Goal: Contribute content: Add original content to the website for others to see

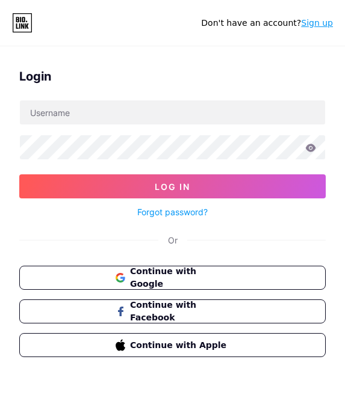
type input "[EMAIL_ADDRESS][DOMAIN_NAME]"
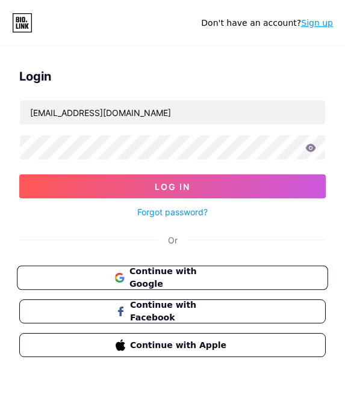
click at [205, 277] on span "Continue with Google" at bounding box center [179, 278] width 101 height 26
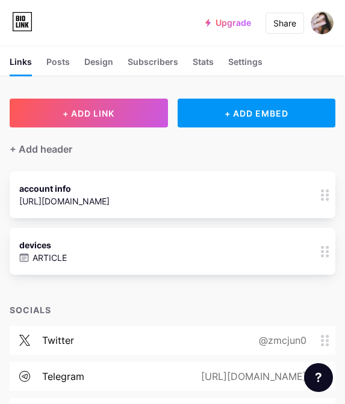
click at [156, 261] on div "devices ARTICLE 0" at bounding box center [155, 252] width 273 height 28
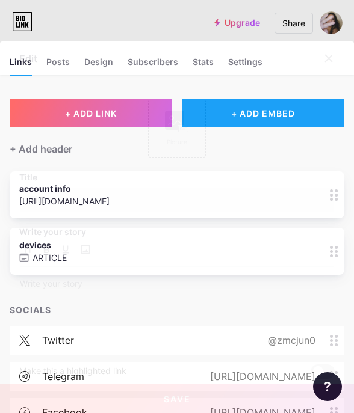
type input "devices"
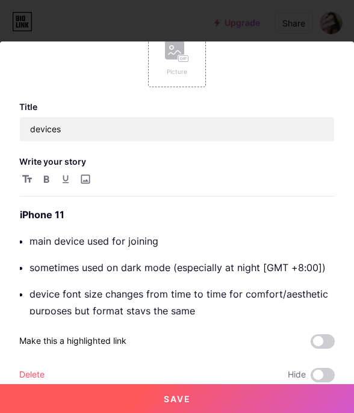
scroll to position [88, 0]
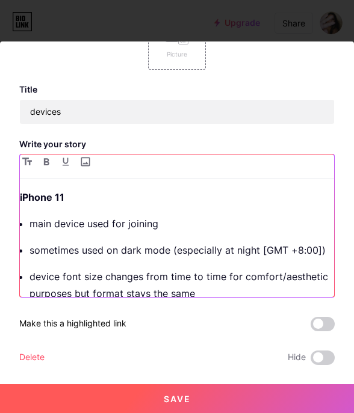
click at [157, 286] on p "device font size changes from time to time for comfort/aesthetic purposes but f…" at bounding box center [181, 285] width 305 height 34
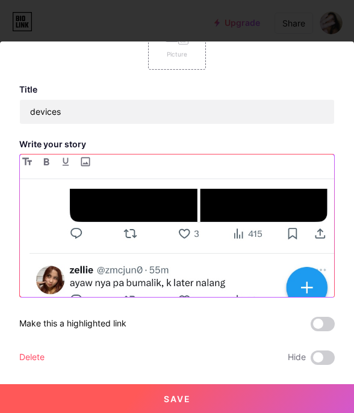
scroll to position [556, 0]
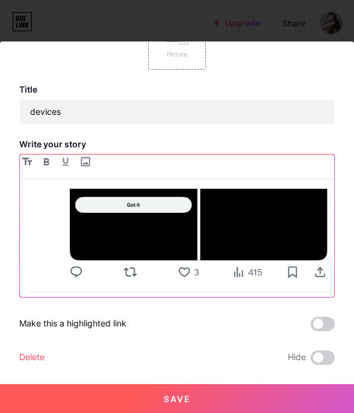
click at [228, 266] on img at bounding box center [181, 85] width 305 height 659
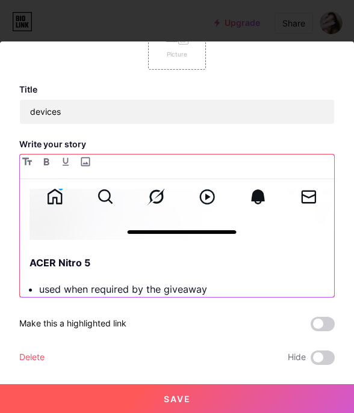
scroll to position [737, 0]
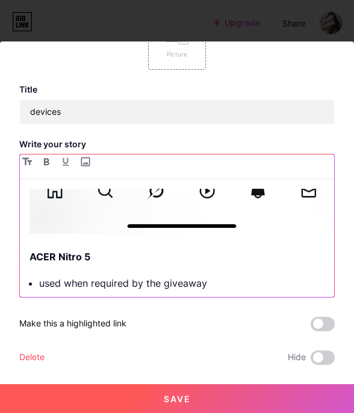
click at [29, 251] on strong "ACER Nitro 5" at bounding box center [59, 257] width 61 height 12
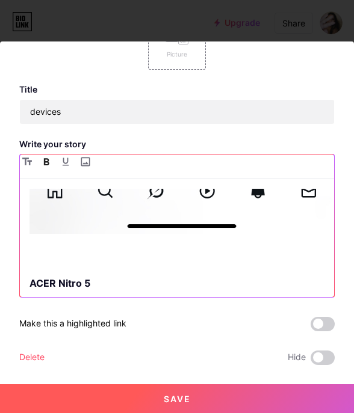
paste div
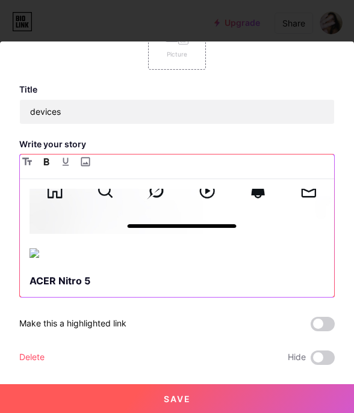
click at [47, 249] on img at bounding box center [181, 254] width 305 height 10
click at [23, 262] on div "iPhone 11 main device used for joining sometimes used on dark mode (especially …" at bounding box center [177, 243] width 314 height 108
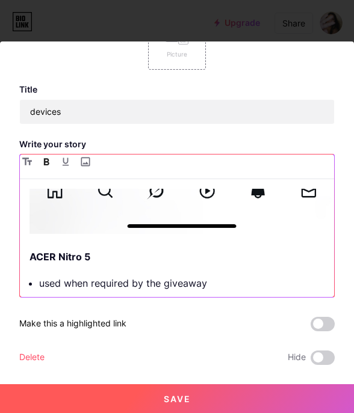
click at [78, 166] on input "file" at bounding box center [85, 162] width 14 height 14
type input "C:\fakepath\photo_6111941713401595977_y.jpg"
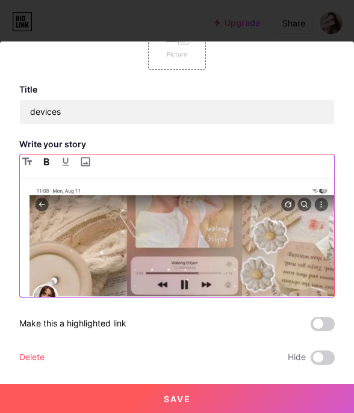
scroll to position [782, 0]
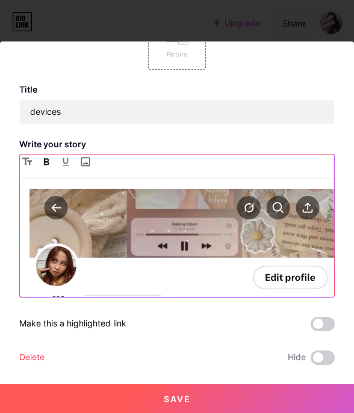
drag, startPoint x: 89, startPoint y: 191, endPoint x: 34, endPoint y: 191, distance: 54.8
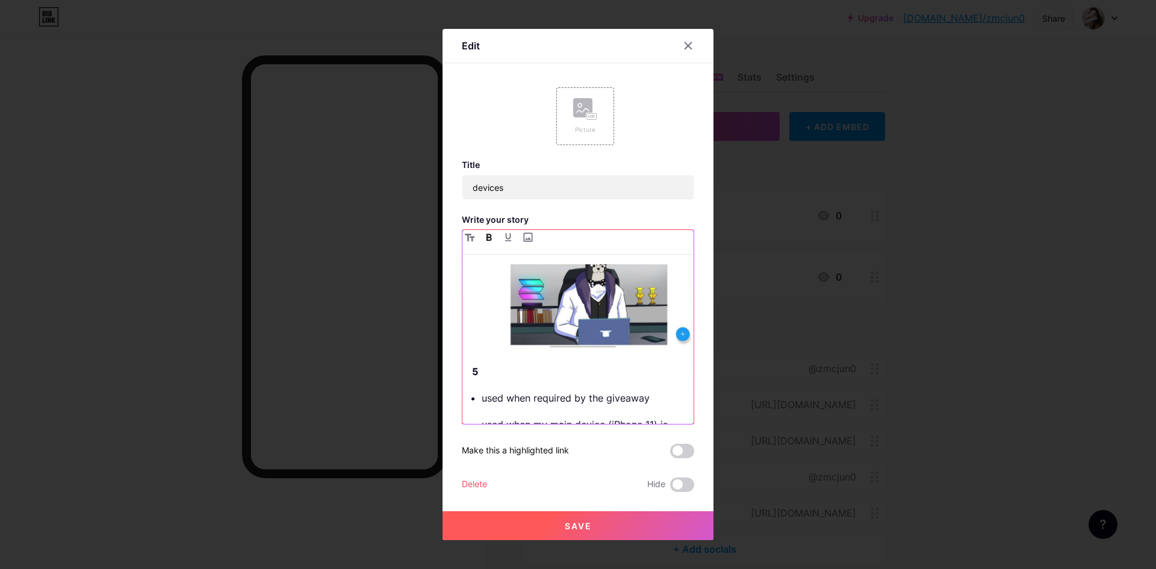
scroll to position [989, 0]
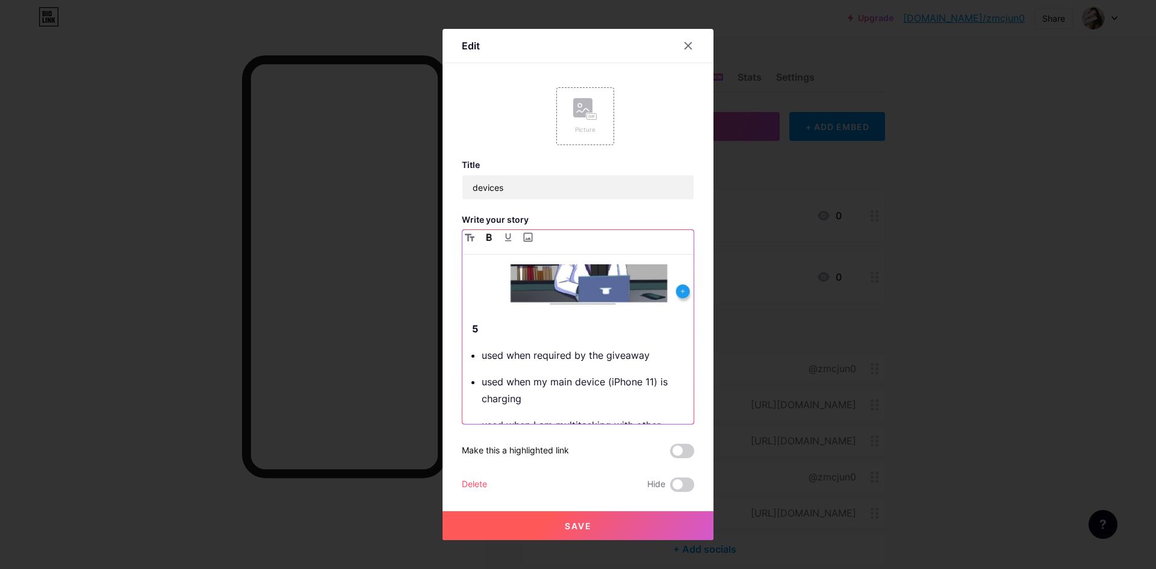
click at [353, 323] on strong "5" at bounding box center [475, 329] width 6 height 12
click at [353, 323] on strong "ACER Nitro 5" at bounding box center [511, 329] width 61 height 12
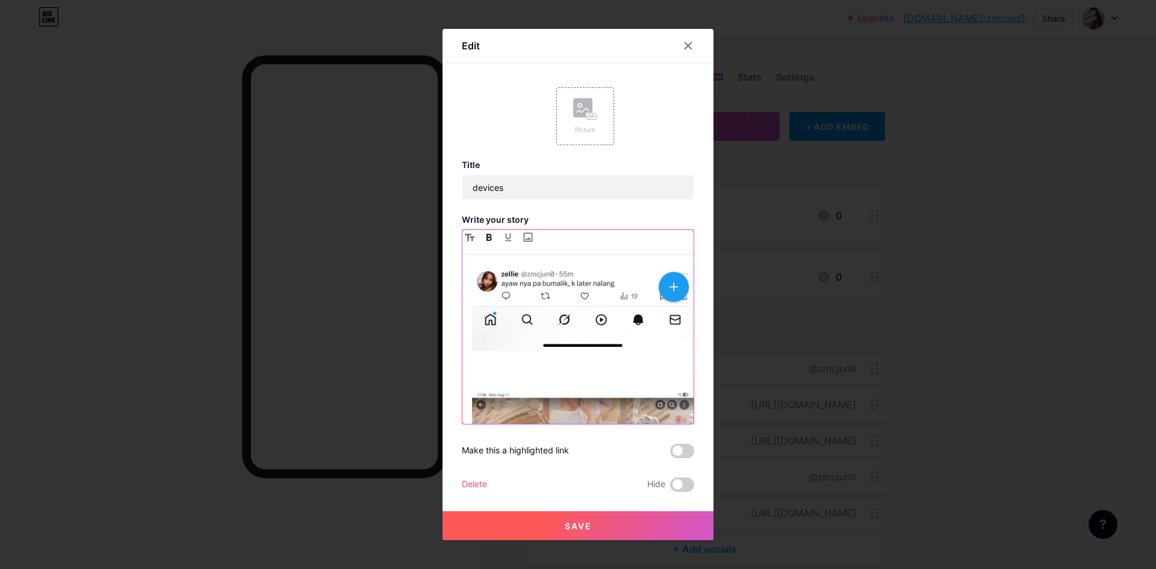
scroll to position [515, 0]
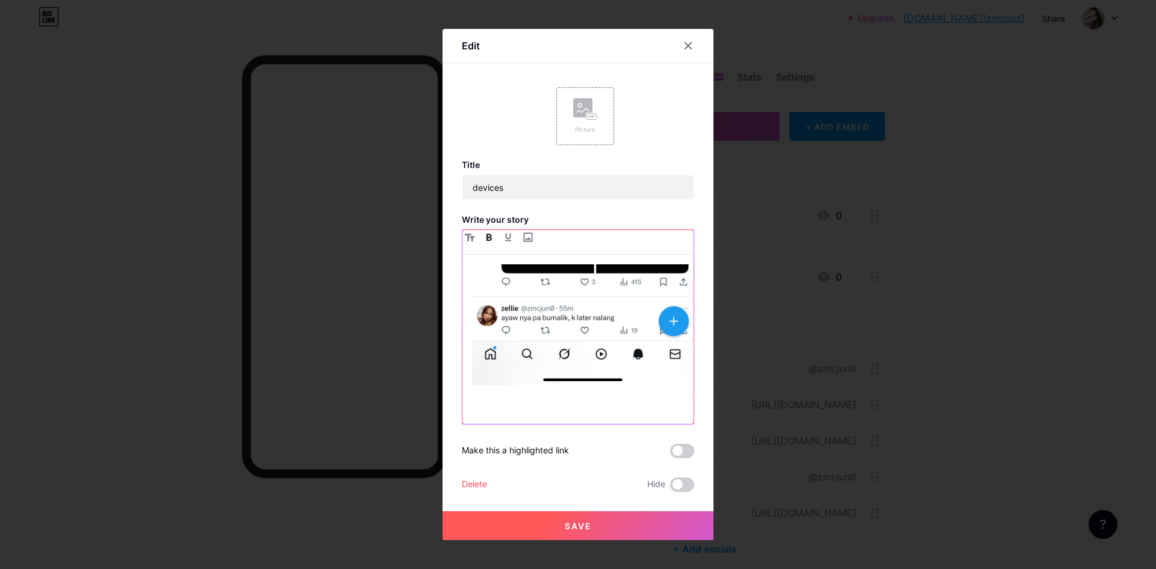
click at [353, 400] on p at bounding box center [582, 408] width 221 height 17
drag, startPoint x: 587, startPoint y: 390, endPoint x: 469, endPoint y: 388, distance: 117.4
click at [353, 400] on p "Samsung Galaxy Tab A9+" at bounding box center [582, 408] width 221 height 17
drag, startPoint x: 480, startPoint y: 237, endPoint x: 524, endPoint y: 279, distance: 60.4
click at [353, 237] on button "button" at bounding box center [488, 237] width 14 height 14
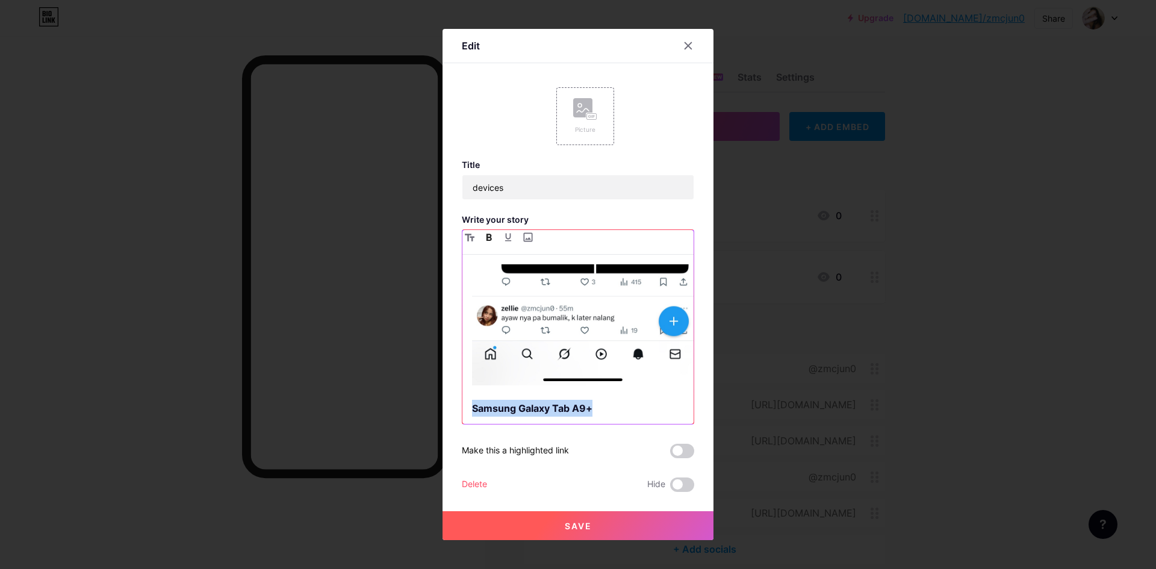
click at [353, 400] on p "Samsung Galaxy Tab A9+" at bounding box center [582, 408] width 221 height 17
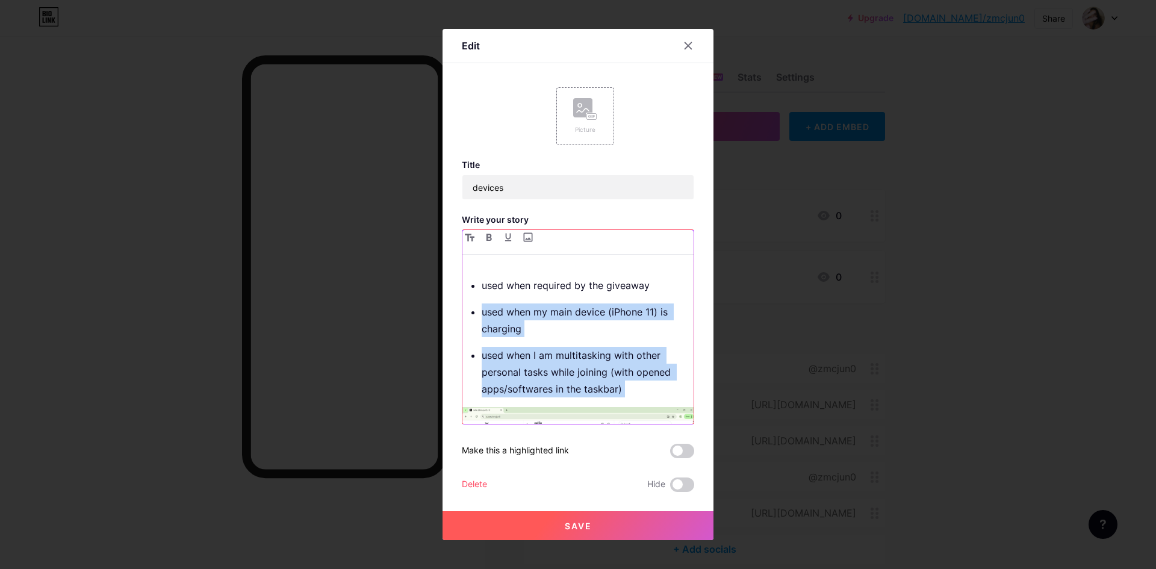
scroll to position [1101, 0]
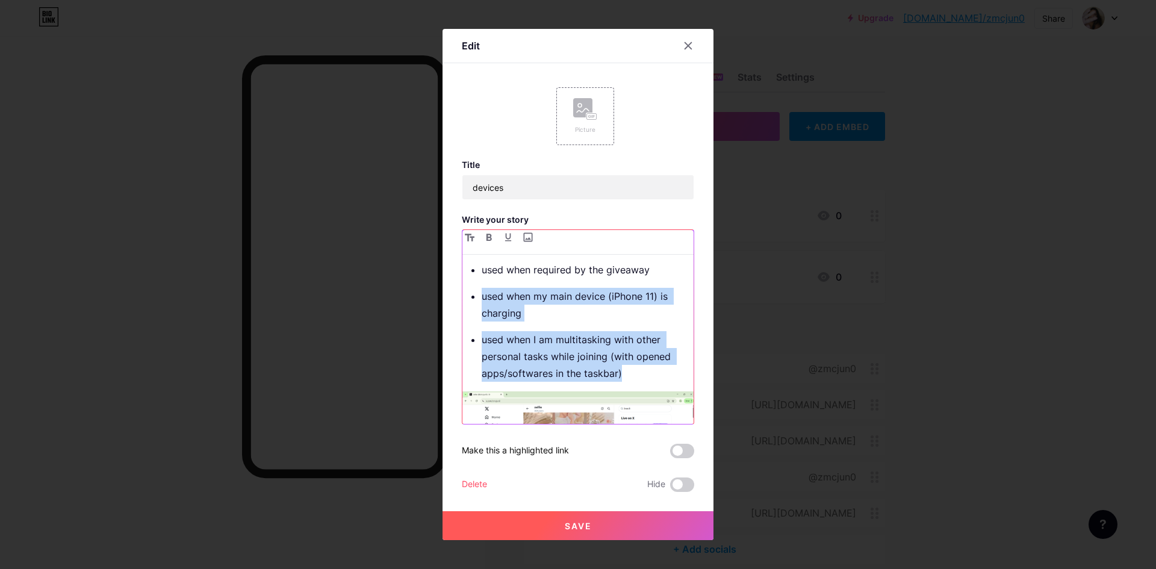
drag, startPoint x: 478, startPoint y: 342, endPoint x: 623, endPoint y: 338, distance: 145.1
click at [353, 338] on ul "used when my main device (iPhone 11) is charging used when I am multitasking wi…" at bounding box center [587, 335] width 212 height 94
copy ul "used when my main device (iPhone 11) is charging used when I am multitasking wi…"
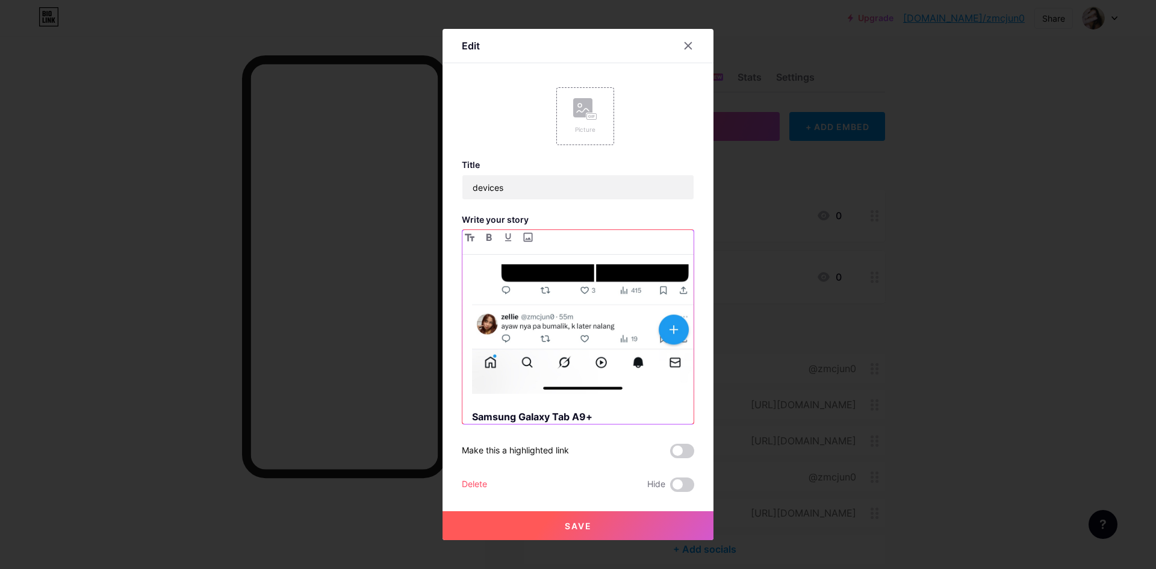
scroll to position [500, 0]
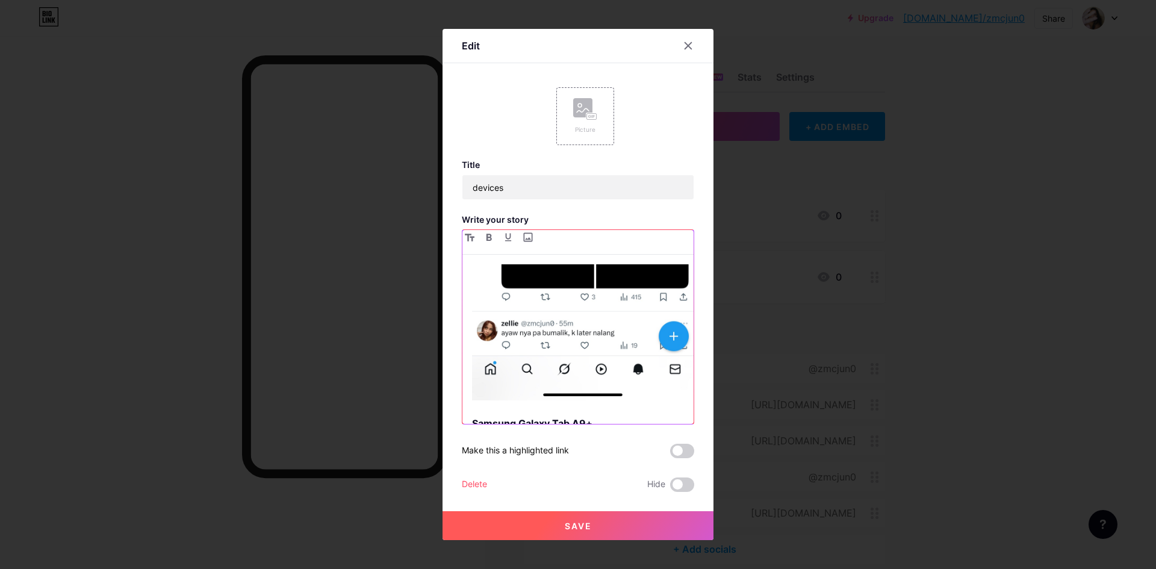
click at [353, 413] on p "Samsung Galaxy Tab A9+" at bounding box center [582, 423] width 221 height 17
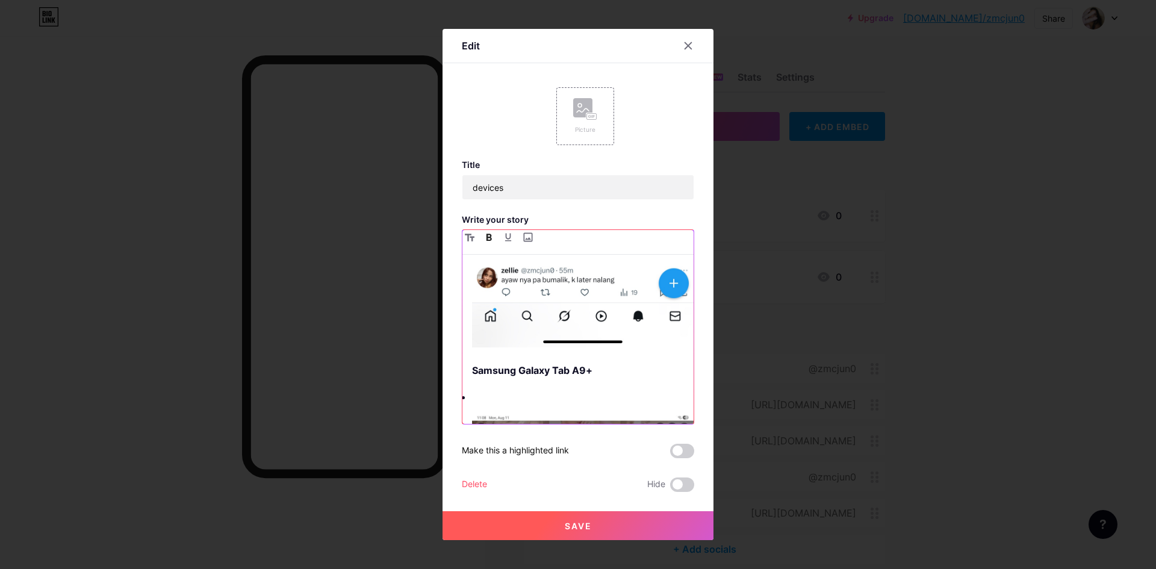
scroll to position [560, 0]
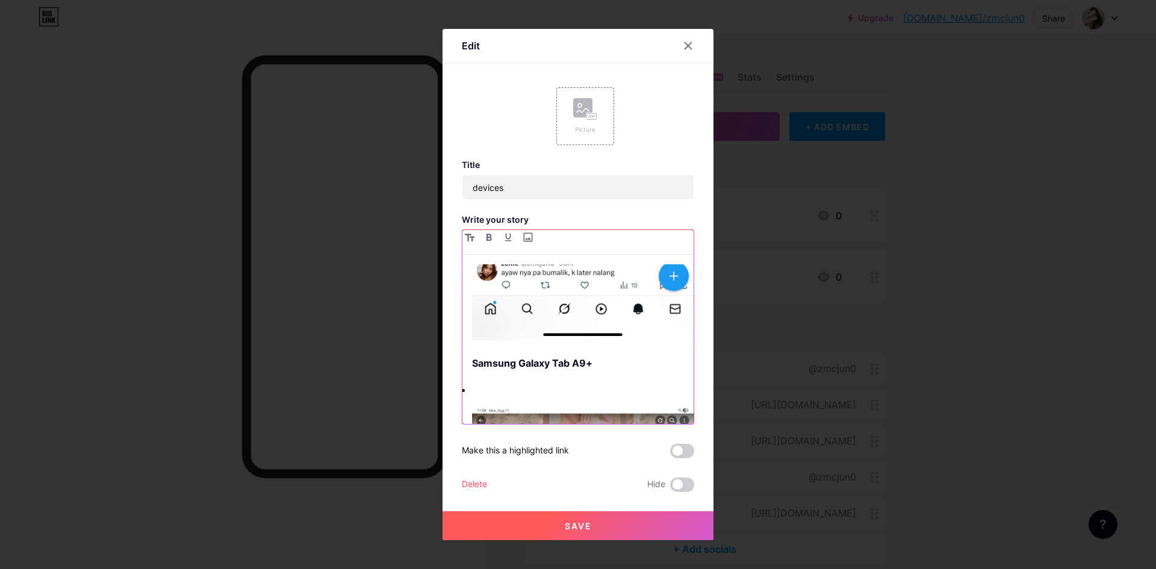
click at [353, 381] on p at bounding box center [582, 389] width 221 height 17
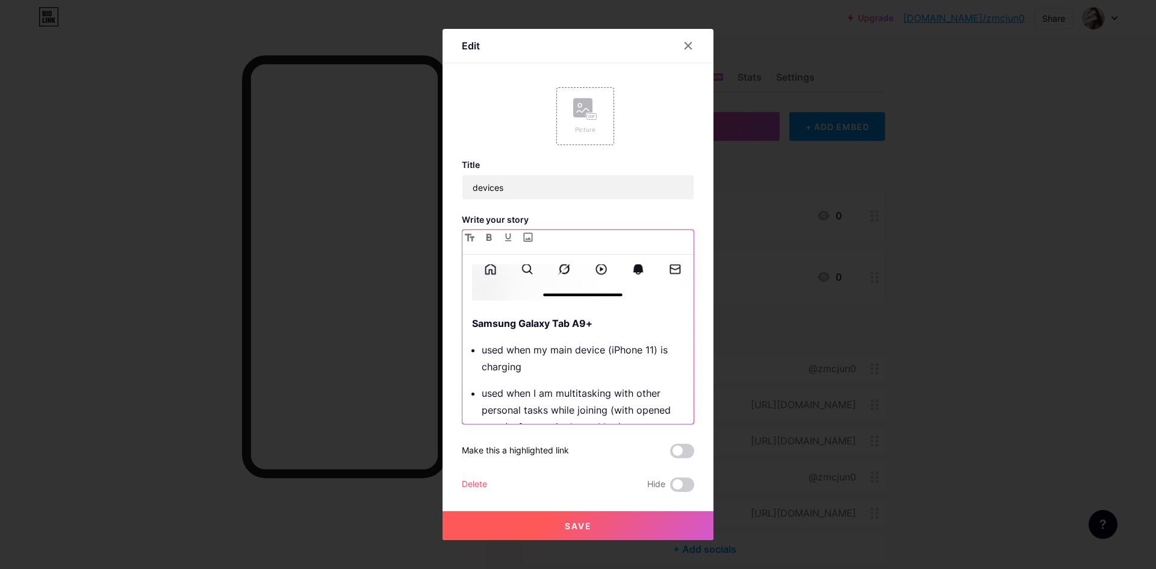
scroll to position [592, 0]
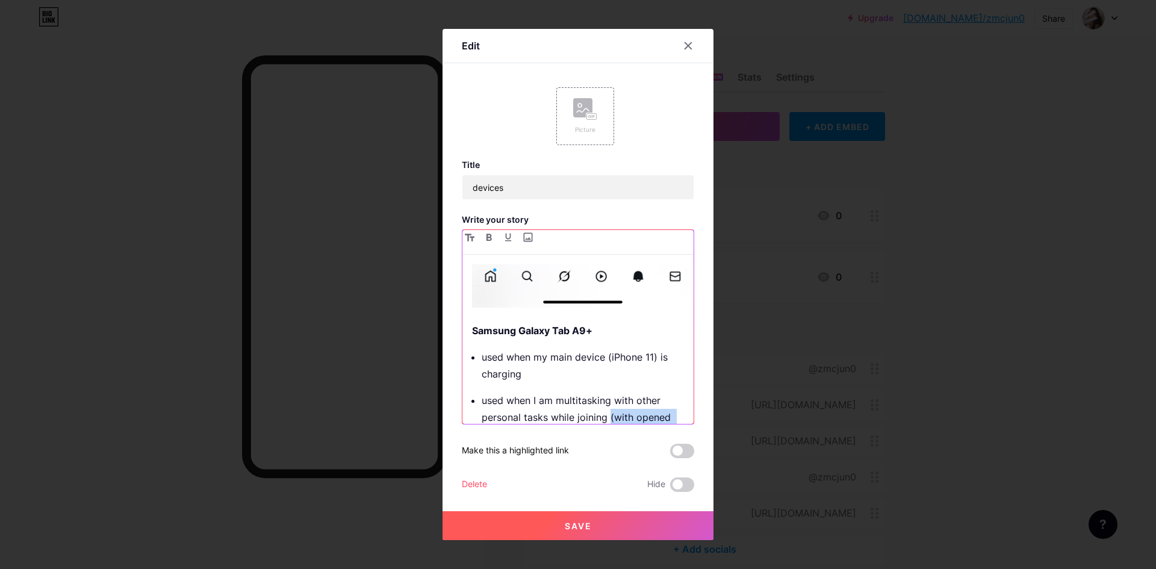
drag, startPoint x: 604, startPoint y: 396, endPoint x: 623, endPoint y: 410, distance: 23.7
click at [353, 410] on p "used when I am multitasking with other personal tasks while joining (with opene…" at bounding box center [587, 417] width 212 height 51
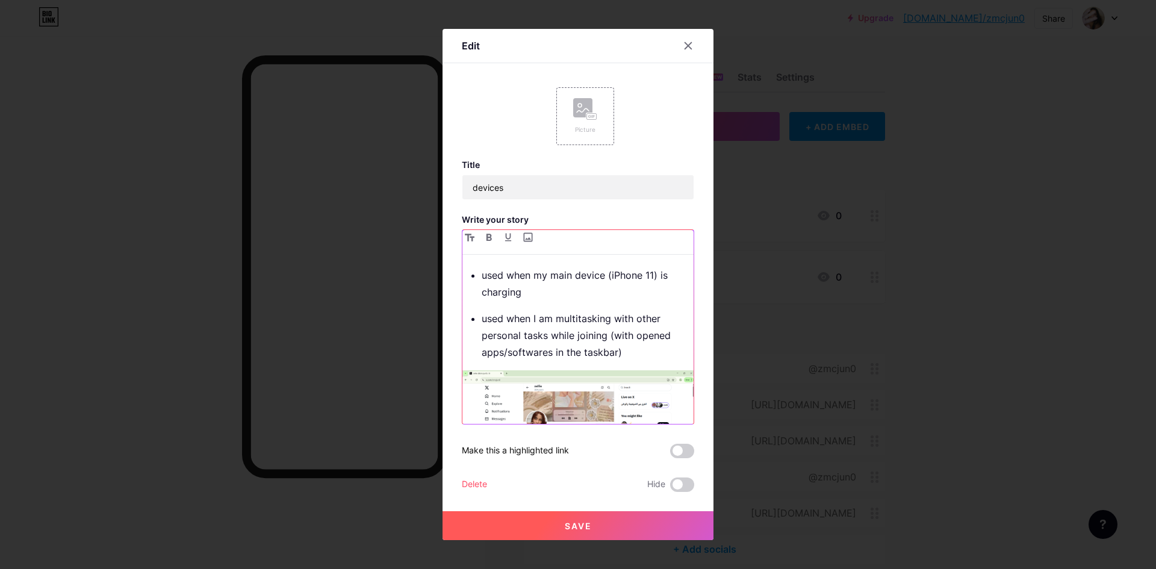
scroll to position [1175, 0]
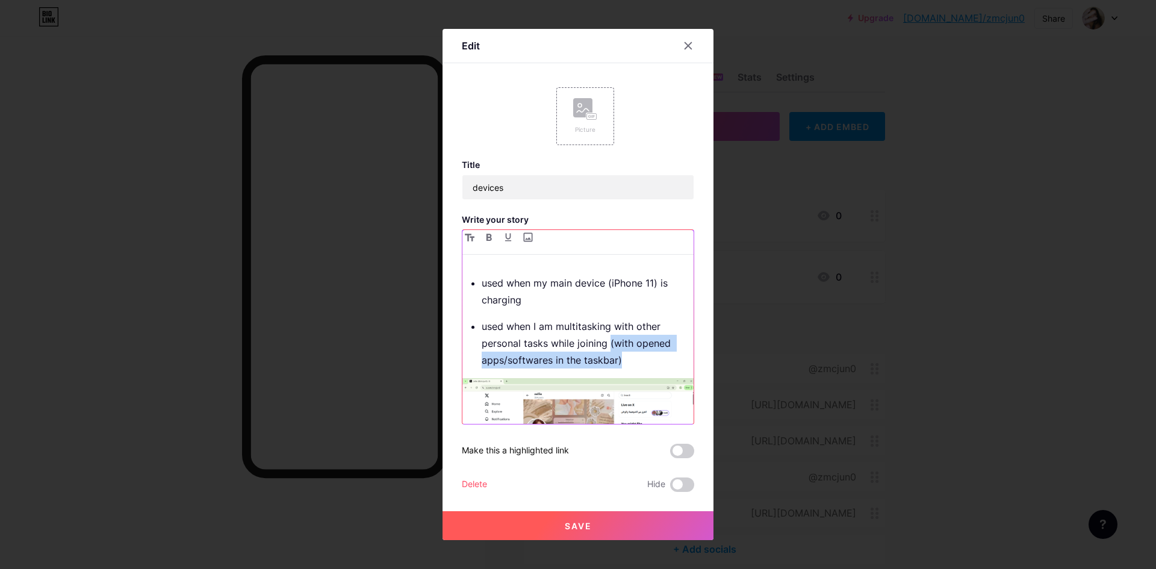
drag, startPoint x: 622, startPoint y: 329, endPoint x: 605, endPoint y: 313, distance: 23.8
click at [353, 318] on p "used when I am multitasking with other personal tasks while joining (with opene…" at bounding box center [587, 343] width 212 height 51
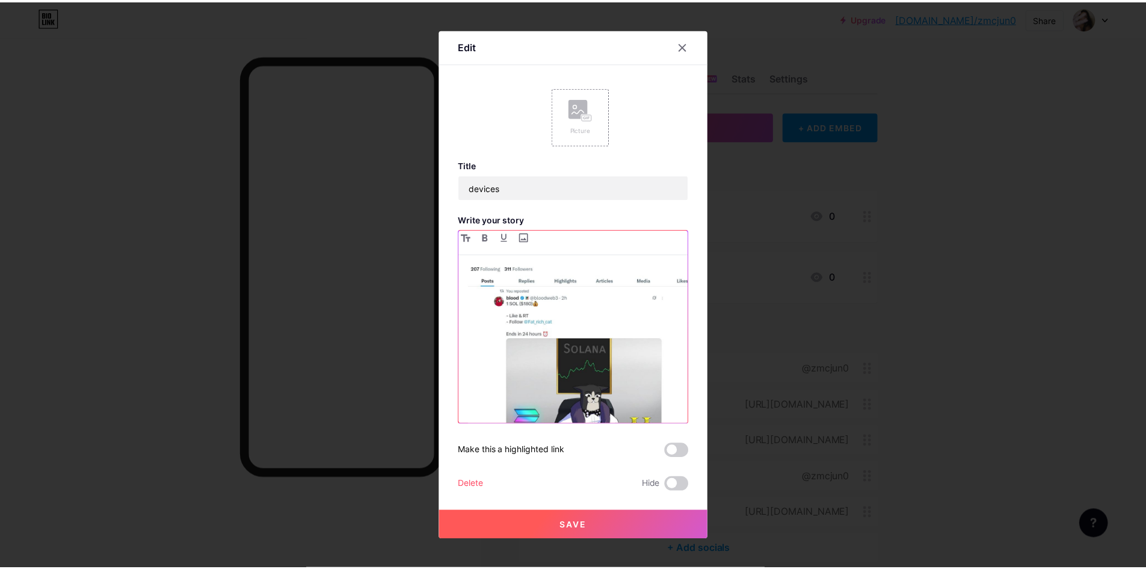
scroll to position [1204, 0]
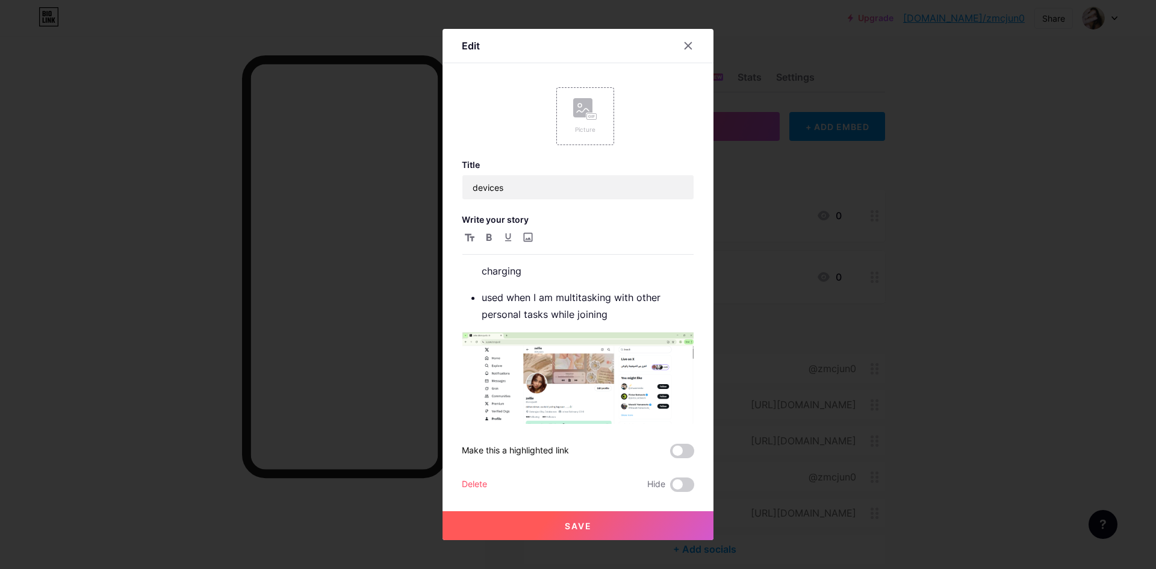
click at [353, 413] on button "Save" at bounding box center [577, 525] width 271 height 29
